Goal: Task Accomplishment & Management: Manage account settings

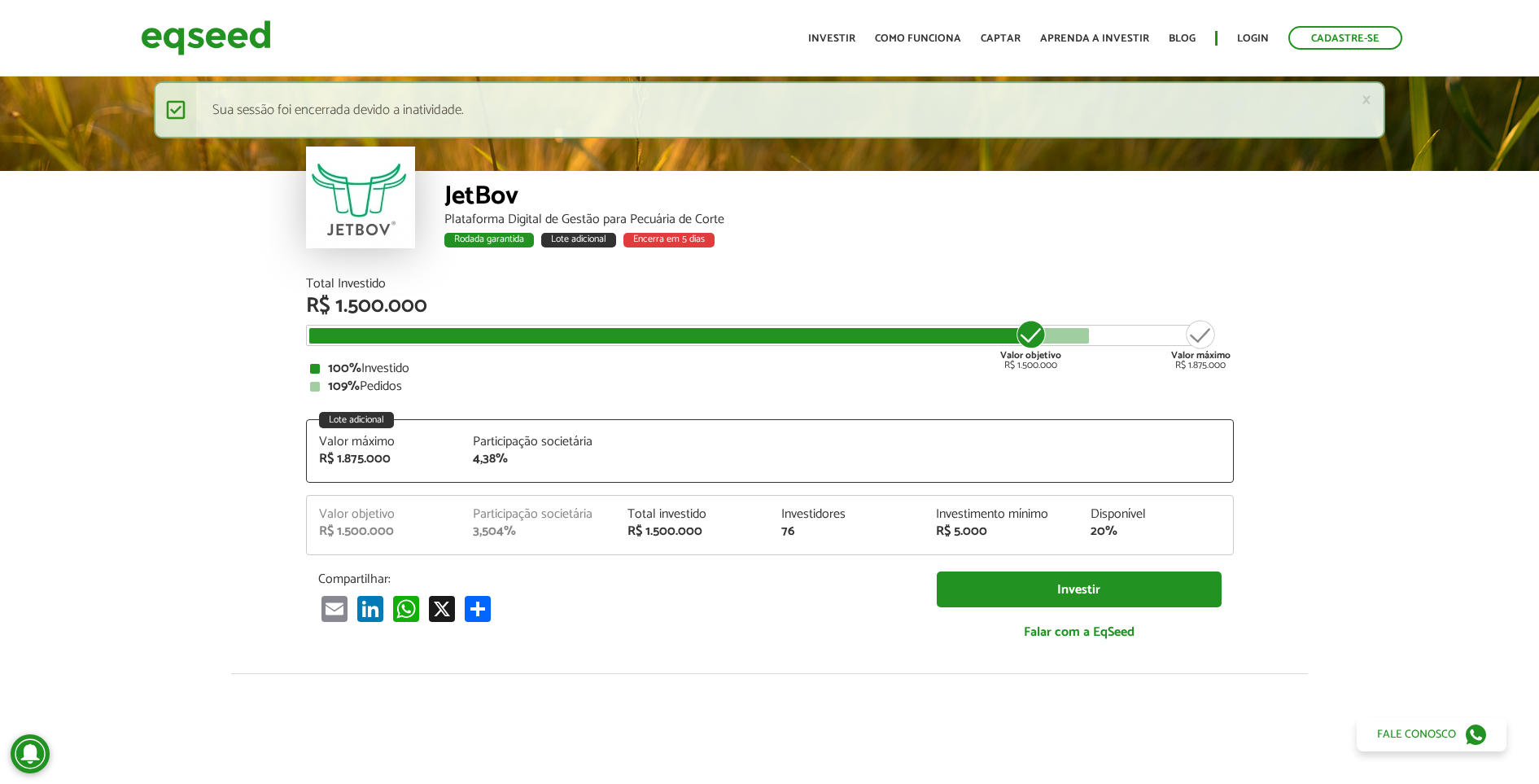
click at [1278, 33] on ul "Início Investir Como funciona Captar Aprenda a investir Blog Login Cadastre-se" at bounding box center [1105, 37] width 611 height 23
click at [1265, 35] on link "Login" at bounding box center [1253, 38] width 32 height 11
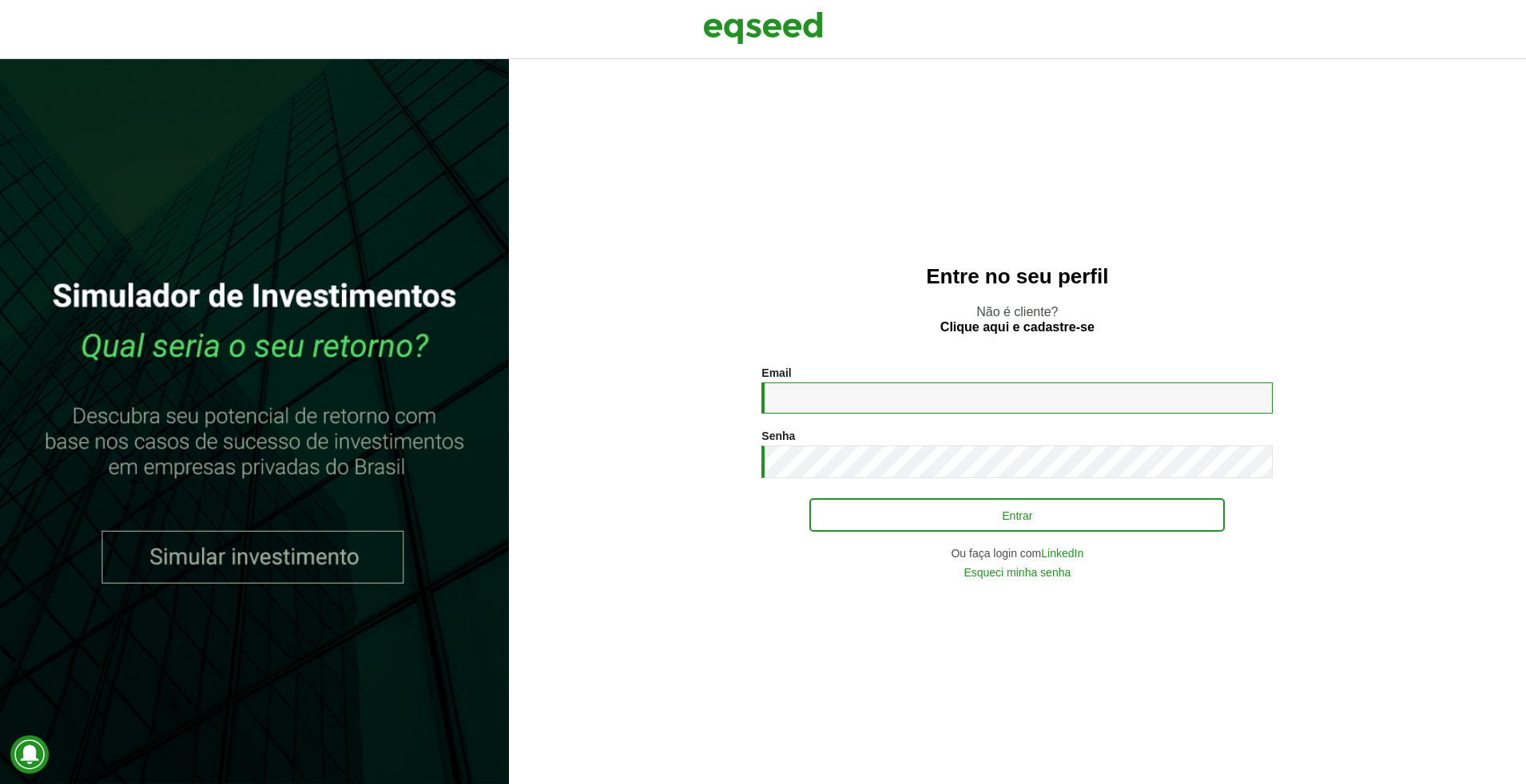
type input "**********"
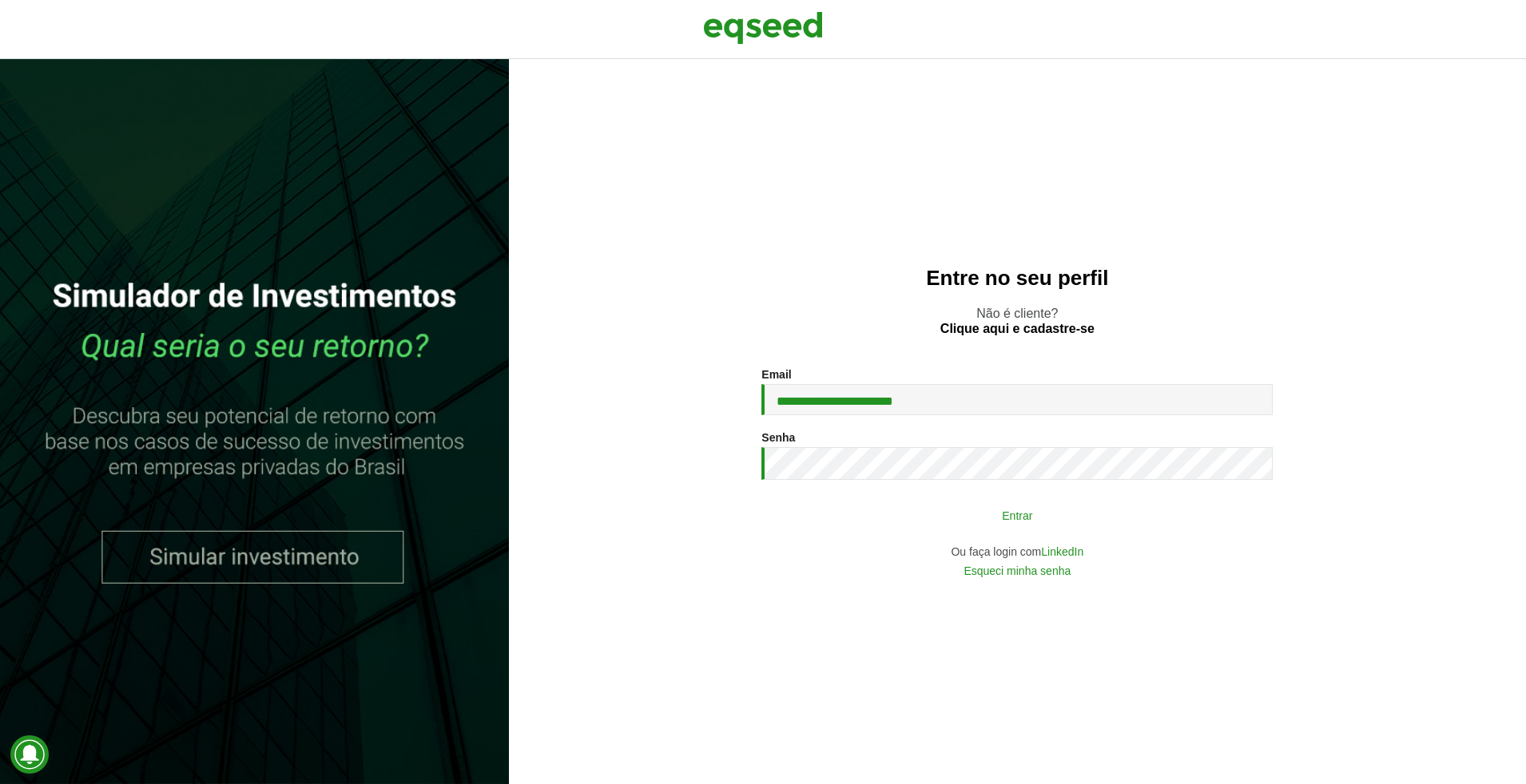
click at [989, 514] on button "Entrar" at bounding box center [1017, 515] width 415 height 30
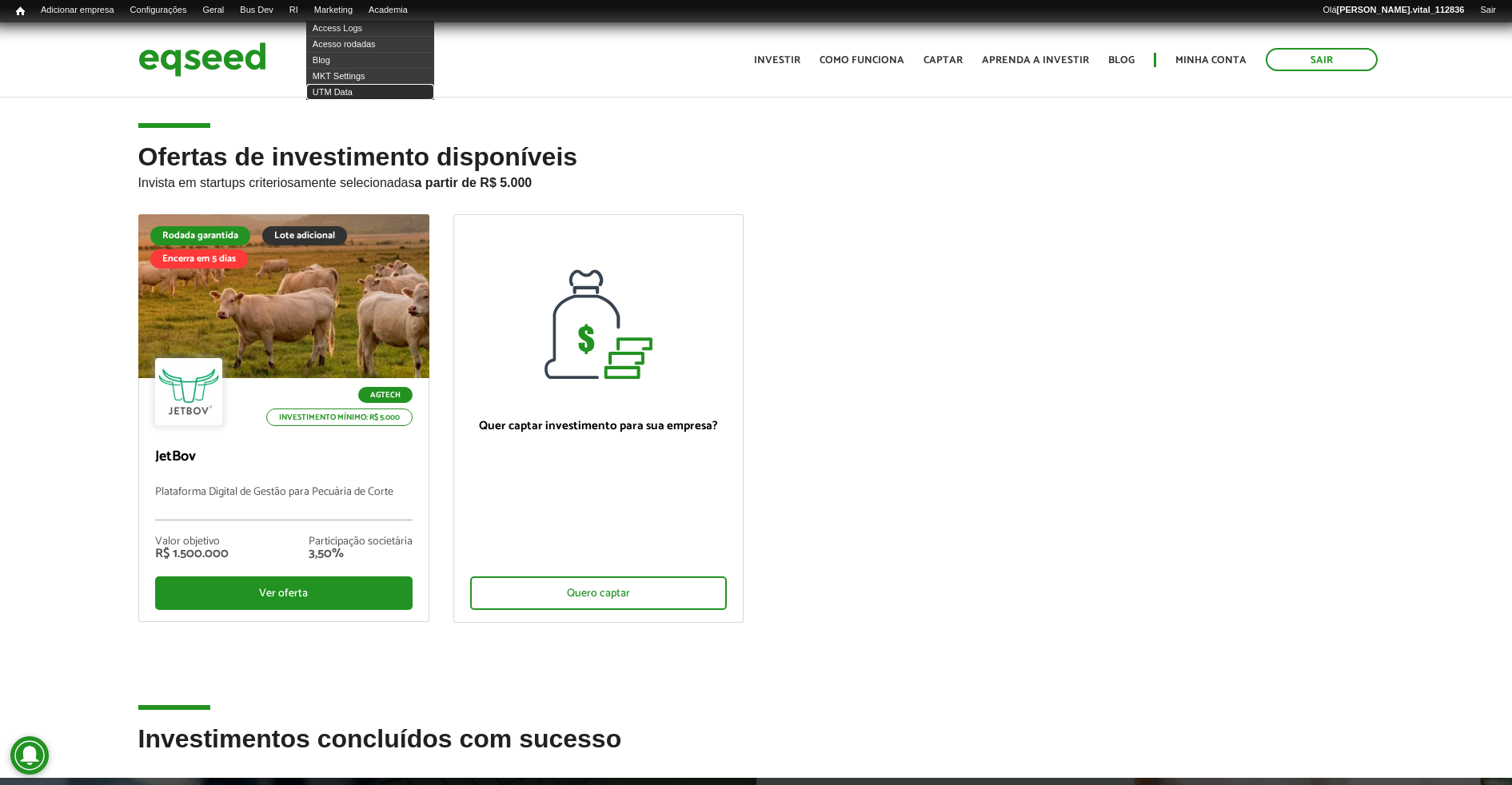
click at [350, 84] on link "UTM Data" at bounding box center [370, 92] width 128 height 16
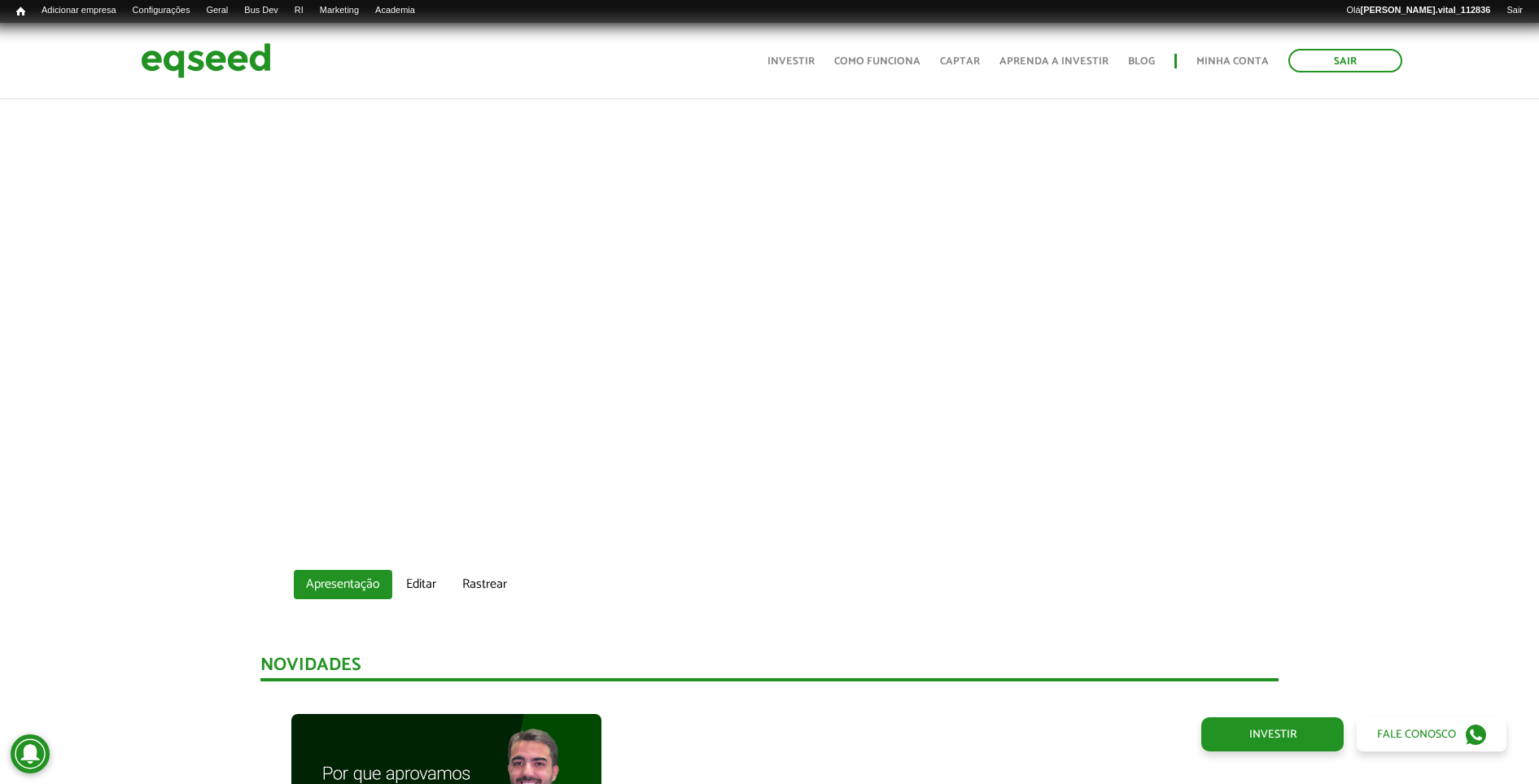
scroll to position [605, 0]
